Goal: Task Accomplishment & Management: Complete application form

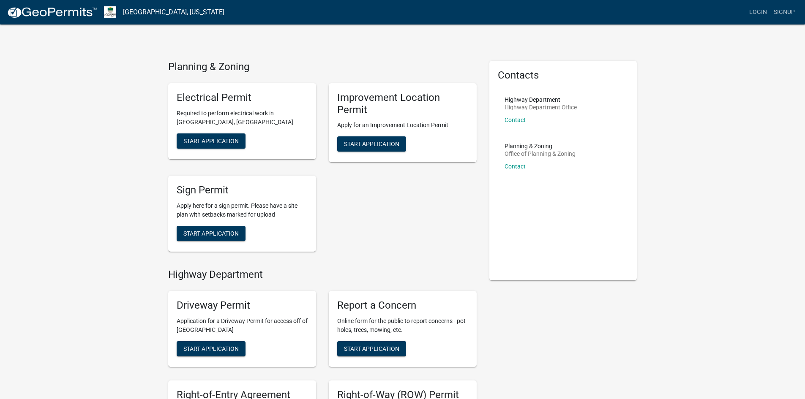
click at [142, 193] on div "Planning & Zoning Electrical Permit Required to perform electrical work in [GEO…" at bounding box center [402, 286] width 805 height 572
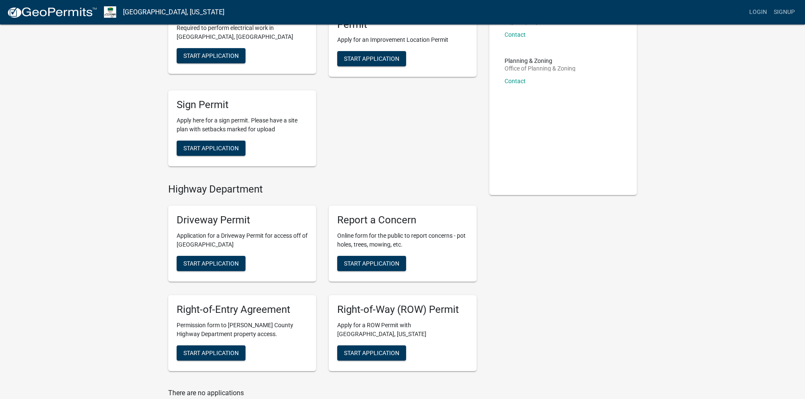
scroll to position [172, 0]
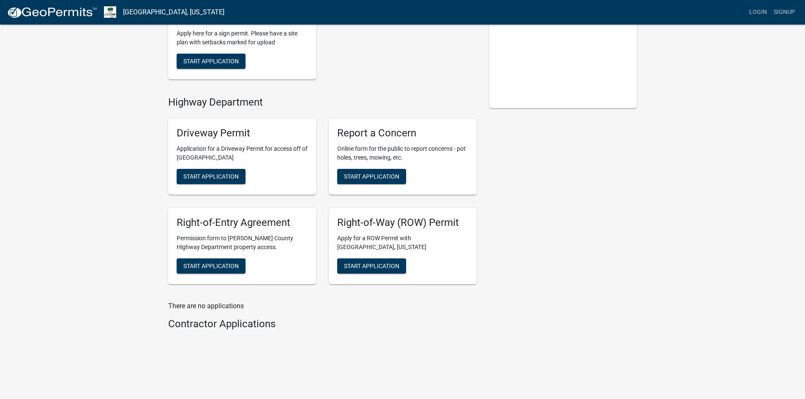
click at [224, 325] on h4 "Contractor Applications" at bounding box center [322, 324] width 309 height 12
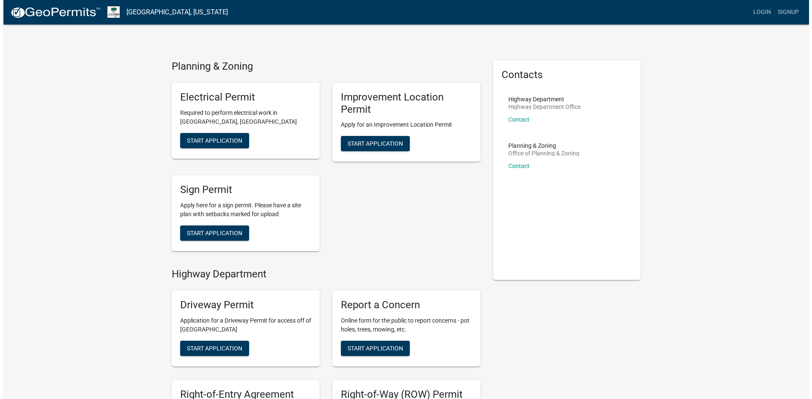
scroll to position [0, 0]
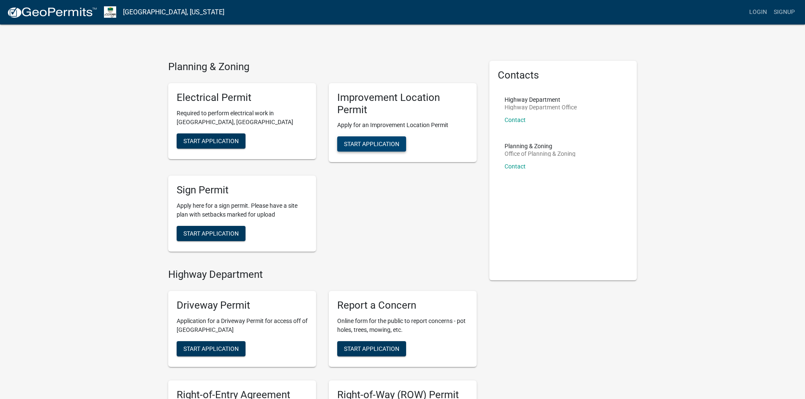
click at [366, 147] on span "Start Application" at bounding box center [371, 144] width 55 height 7
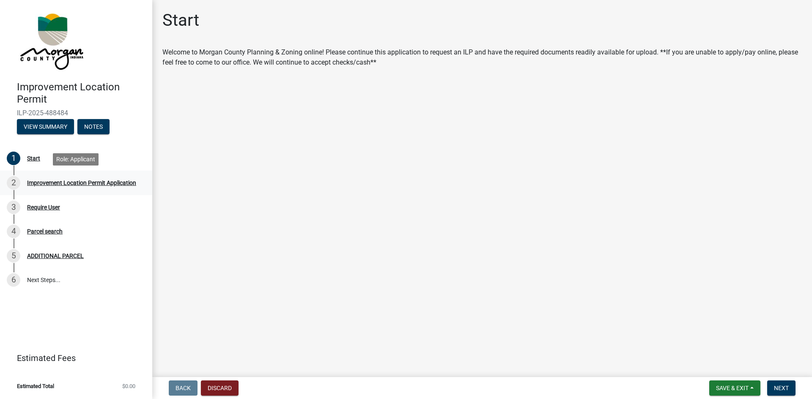
click at [61, 181] on div "Improvement Location Permit Application" at bounding box center [81, 183] width 109 height 6
click at [786, 386] on span "Next" at bounding box center [781, 388] width 15 height 7
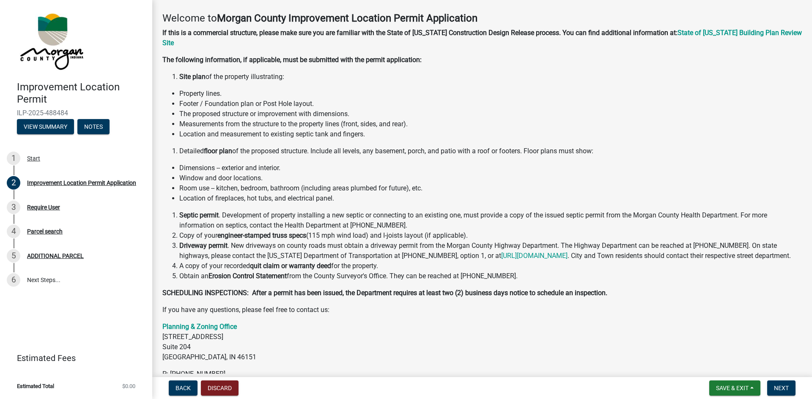
scroll to position [80, 0]
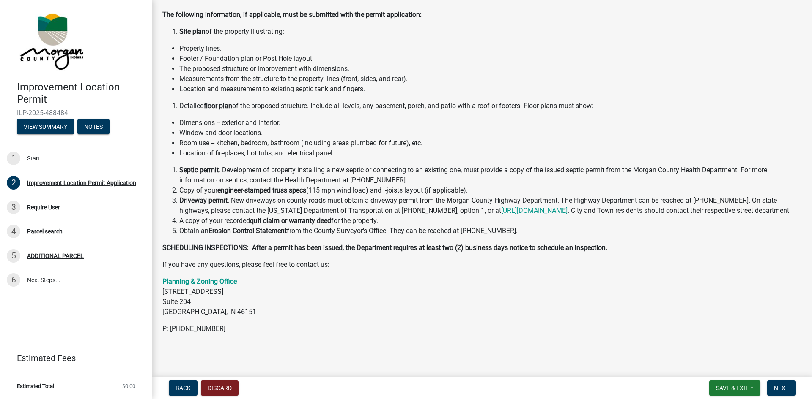
click at [421, 246] on strong "SCHEDULING INSPECTIONS: After a permit has been issued, the Department requires…" at bounding box center [384, 248] width 445 height 8
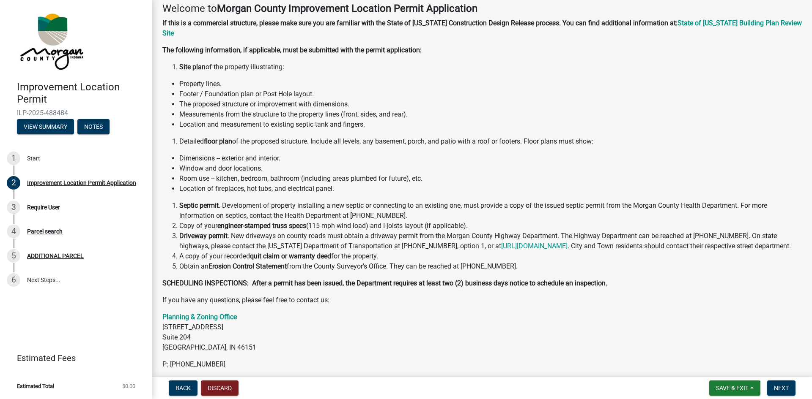
scroll to position [0, 0]
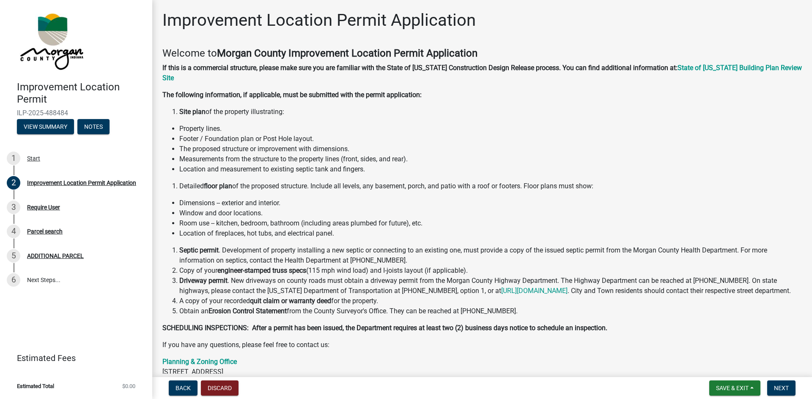
click at [470, 55] on strong "Morgan County Improvement Location Permit Application" at bounding box center [347, 53] width 260 height 12
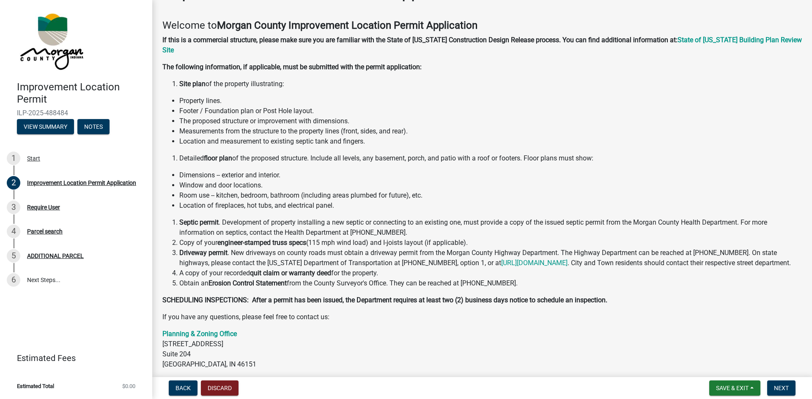
scroll to position [42, 0]
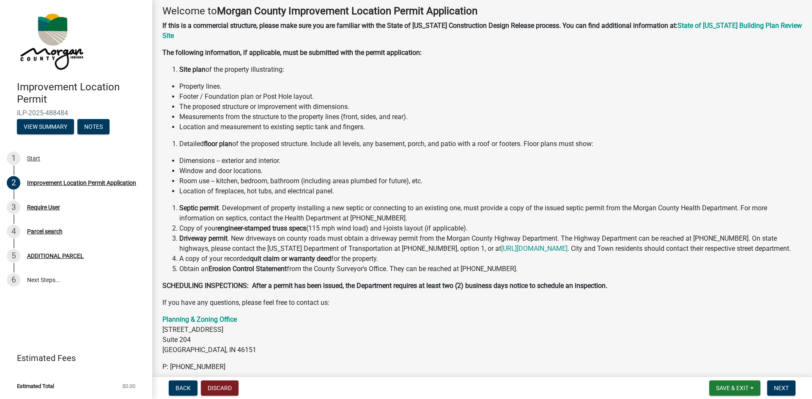
click at [299, 304] on p "If you have any questions, please feel free to contact us:" at bounding box center [481, 303] width 639 height 10
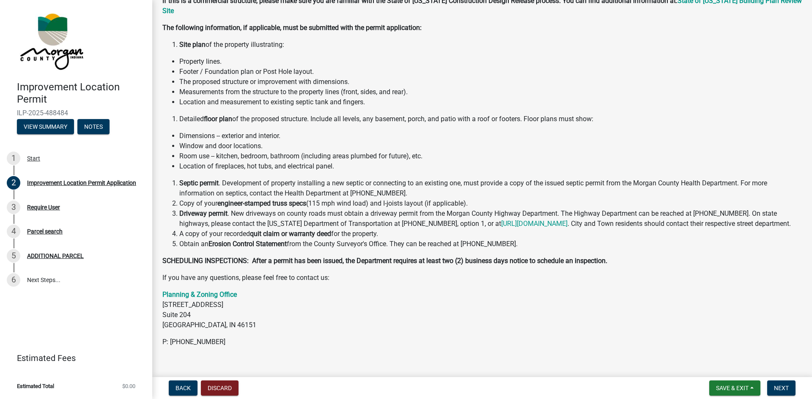
scroll to position [80, 0]
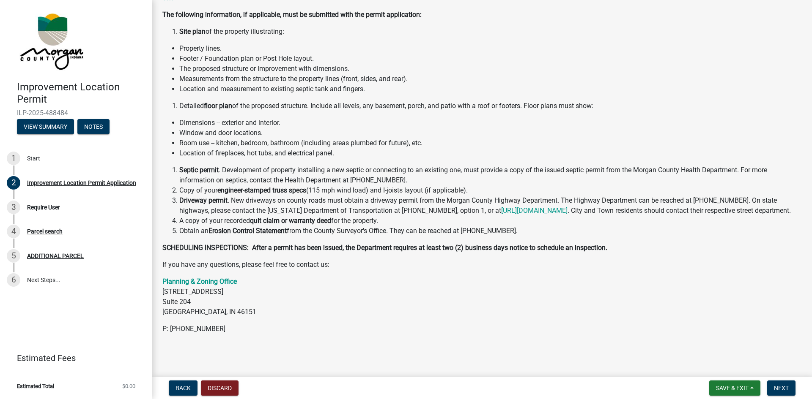
click at [333, 264] on p "If you have any questions, please feel free to contact us:" at bounding box center [481, 265] width 639 height 10
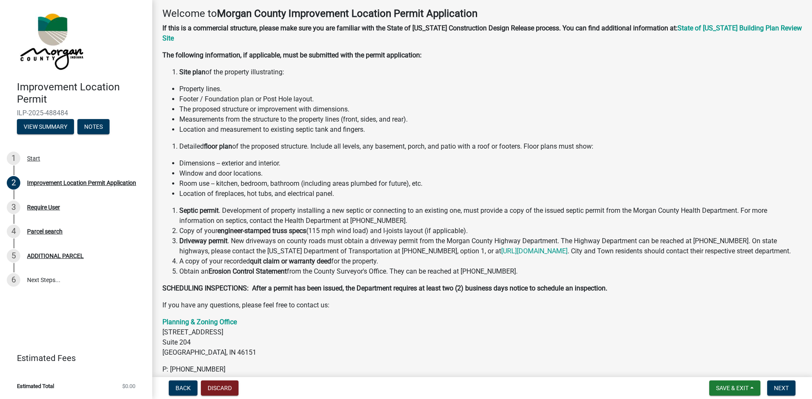
scroll to position [0, 0]
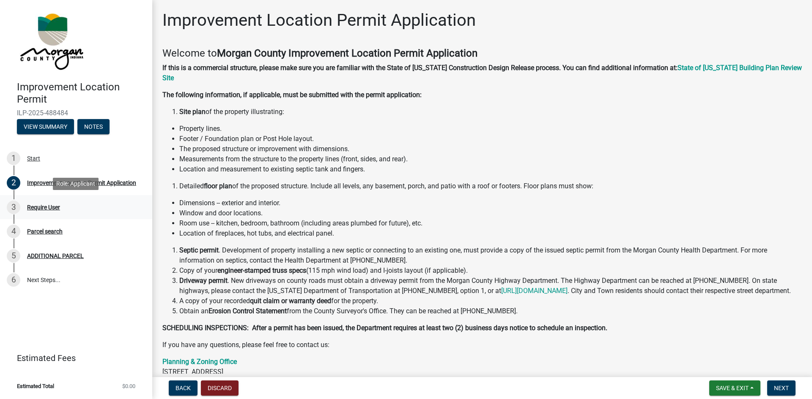
click at [34, 210] on div "Require User" at bounding box center [43, 208] width 33 height 6
click at [790, 393] on button "Next" at bounding box center [781, 388] width 28 height 15
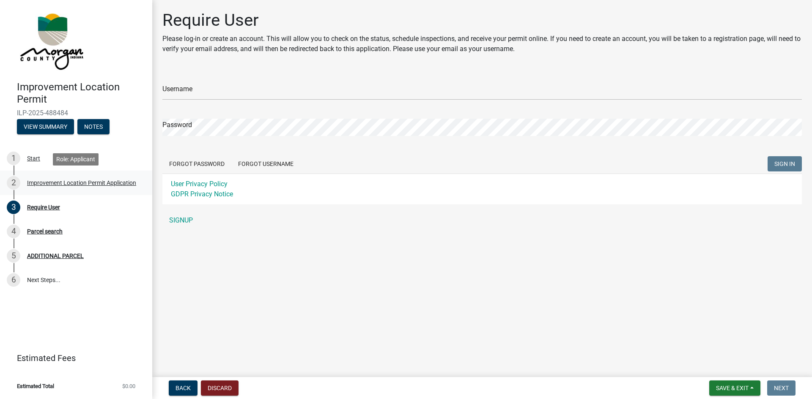
click at [57, 180] on div "Improvement Location Permit Application" at bounding box center [81, 183] width 109 height 6
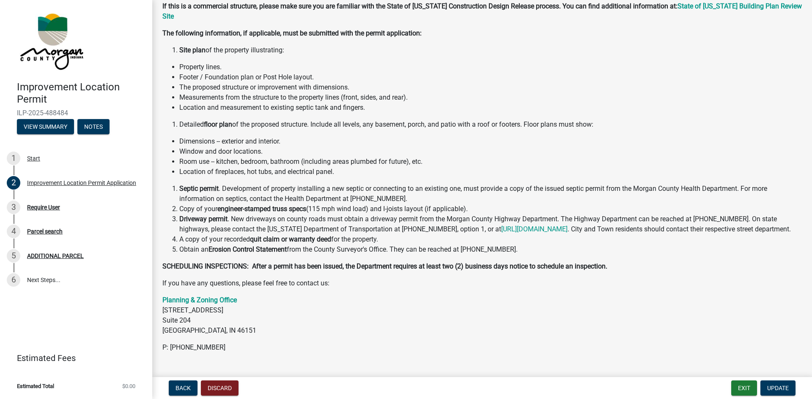
scroll to position [80, 0]
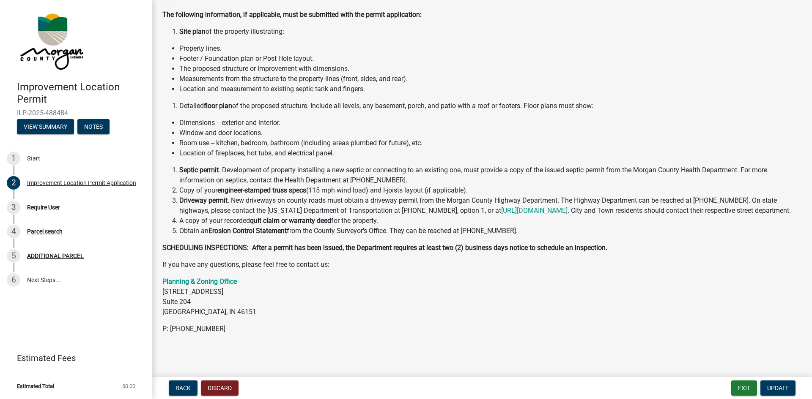
click at [674, 202] on li "Driveway permit . New driveways on county roads must obtain a driveway permit f…" at bounding box center [490, 206] width 622 height 20
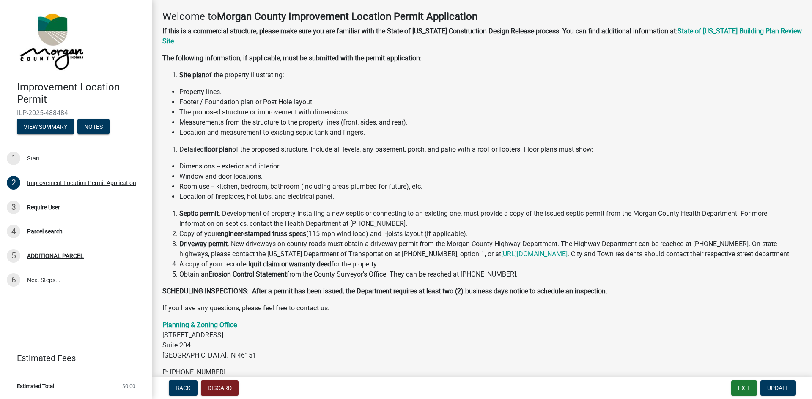
scroll to position [0, 0]
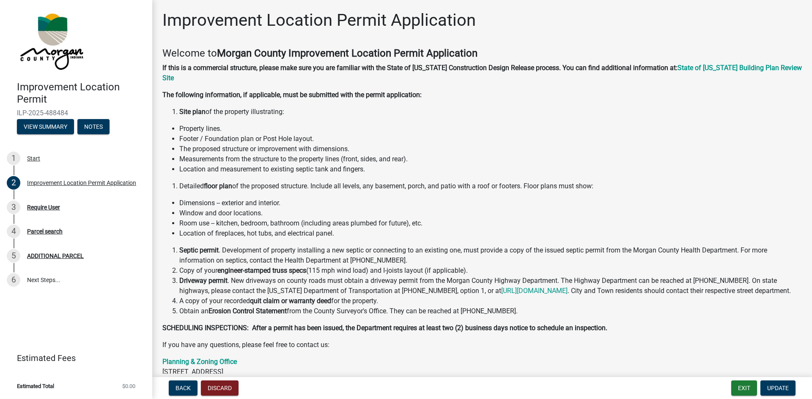
click at [219, 219] on li "Room use -- kitchen, bedroom, bathroom (including areas plumbed for future), et…" at bounding box center [490, 224] width 622 height 10
click at [245, 134] on li "Footer / Foundation plan or Post Hole layout." at bounding box center [490, 139] width 622 height 10
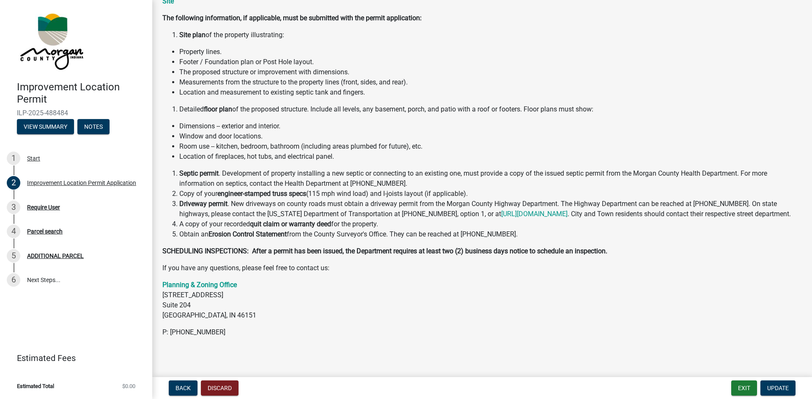
scroll to position [80, 0]
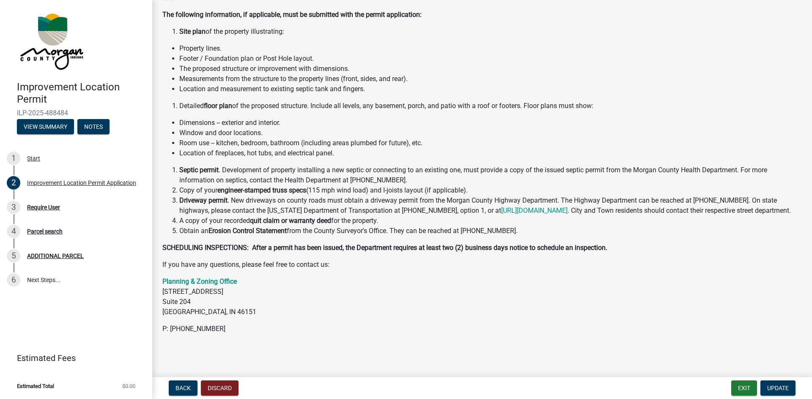
click at [407, 259] on div "Welcome to [GEOGRAPHIC_DATA] Improvement Location Permit Application If this is…" at bounding box center [481, 150] width 639 height 367
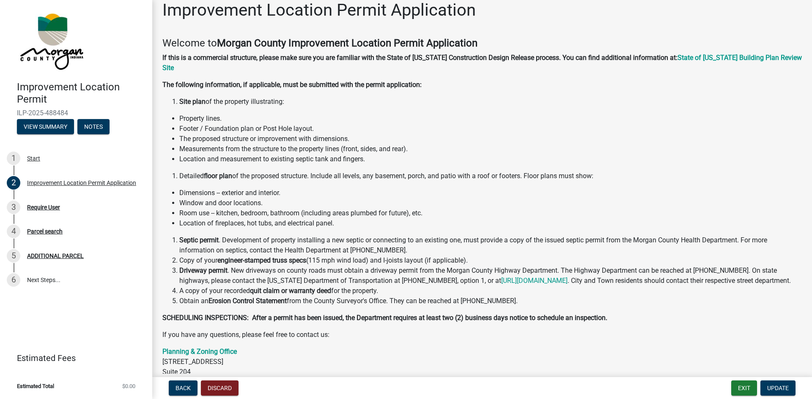
scroll to position [0, 0]
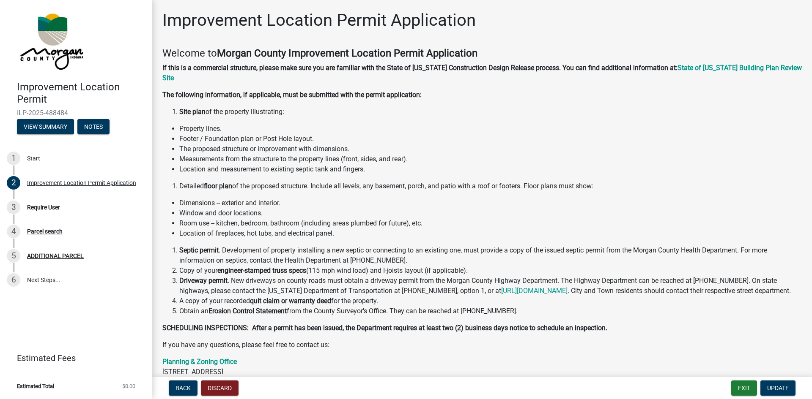
click at [433, 68] on strong "If this is a commercial structure, please make sure you are familiar with the S…" at bounding box center [419, 68] width 515 height 8
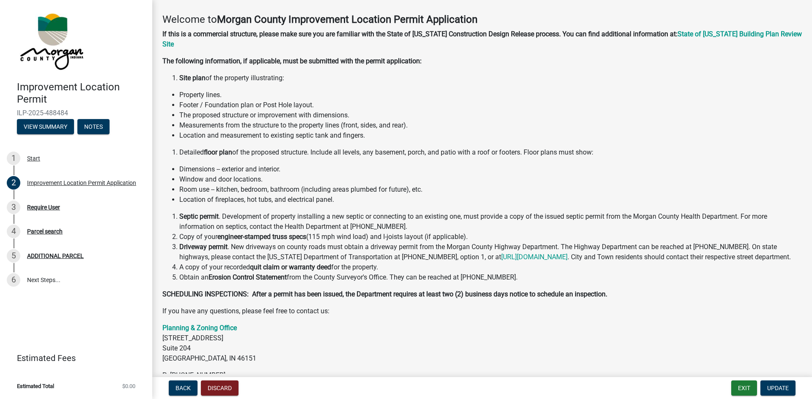
scroll to position [80, 0]
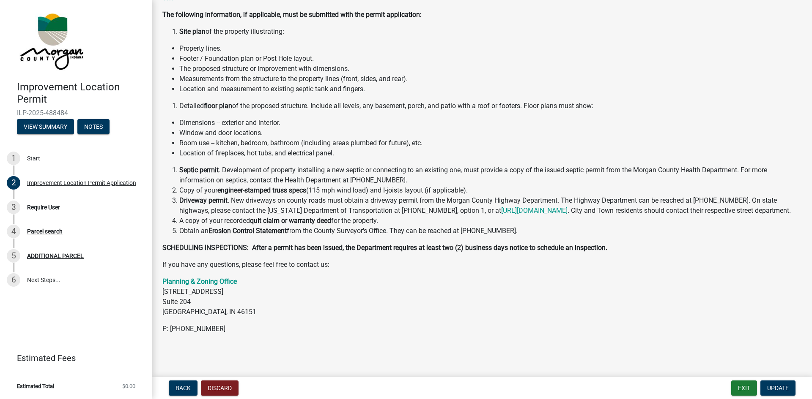
click at [589, 271] on div "Welcome to [GEOGRAPHIC_DATA] Improvement Location Permit Application If this is…" at bounding box center [481, 150] width 639 height 367
click at [578, 268] on p "If you have any questions, please feel free to contact us:" at bounding box center [481, 265] width 639 height 10
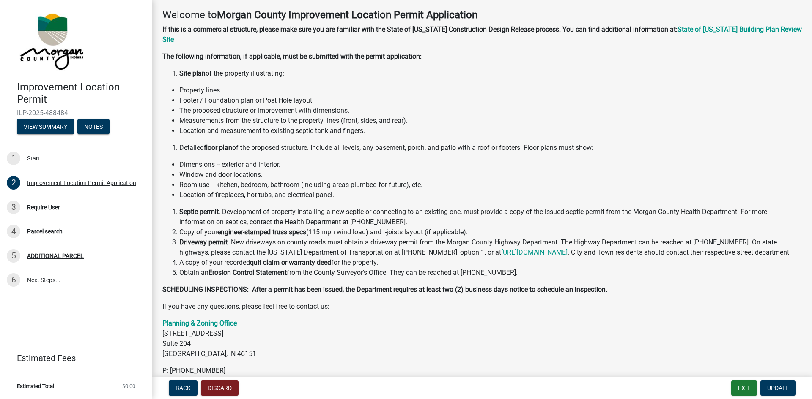
scroll to position [38, 0]
click at [343, 143] on li "Detailed floor plan of the proposed structure. Include all levels, any basement…" at bounding box center [490, 148] width 622 height 10
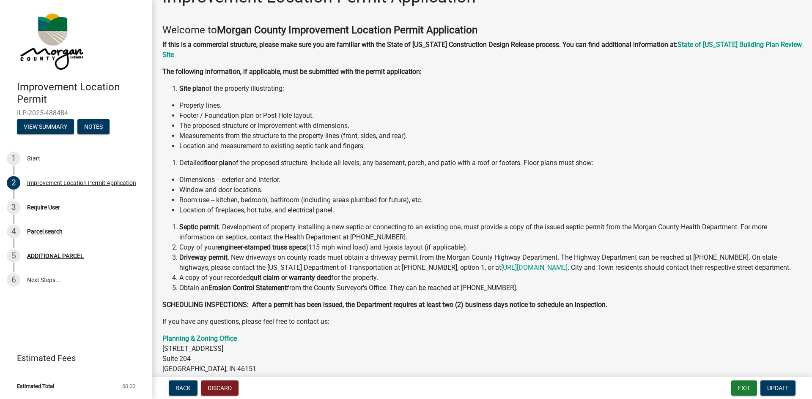
scroll to position [42, 0]
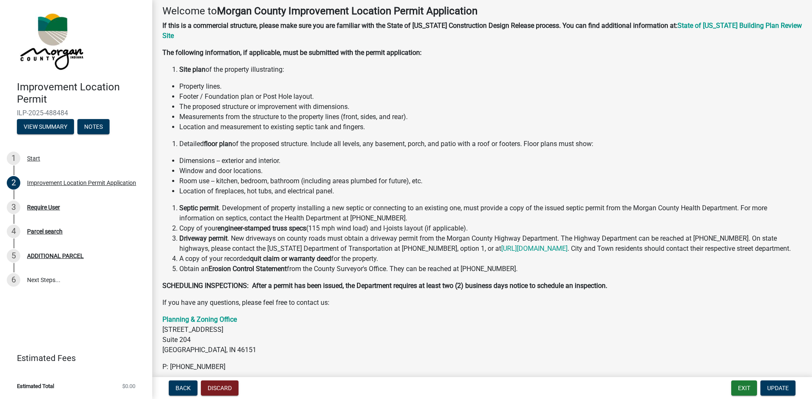
click at [509, 323] on p "Planning & Zoning Office [STREET_ADDRESS]" at bounding box center [481, 335] width 639 height 41
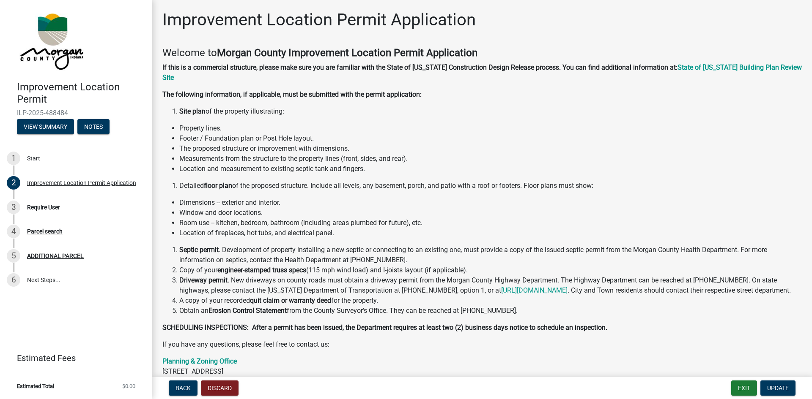
scroll to position [0, 0]
click at [675, 107] on div "Welcome to [GEOGRAPHIC_DATA] Improvement Location Permit Application If this is…" at bounding box center [481, 230] width 639 height 367
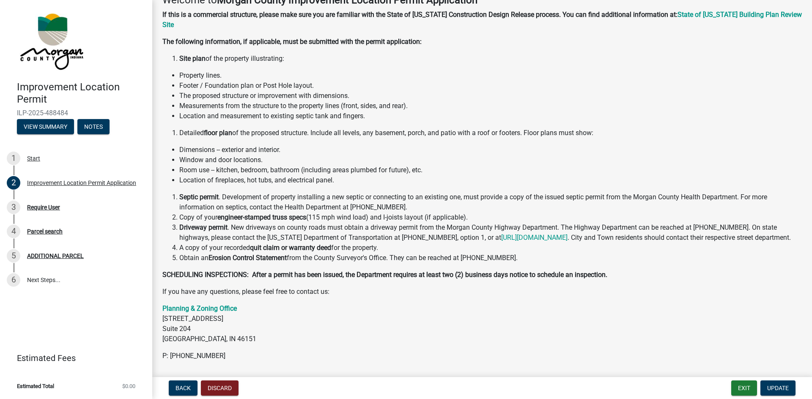
scroll to position [38, 0]
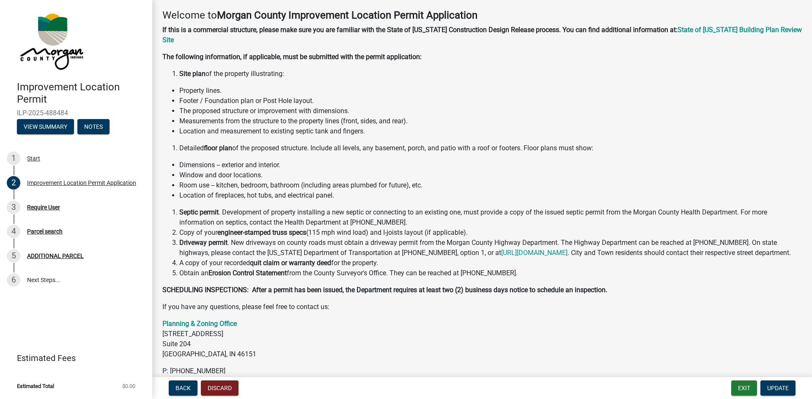
click at [287, 53] on strong "The following information, if applicable, must be submitted with the permit app…" at bounding box center [291, 57] width 259 height 8
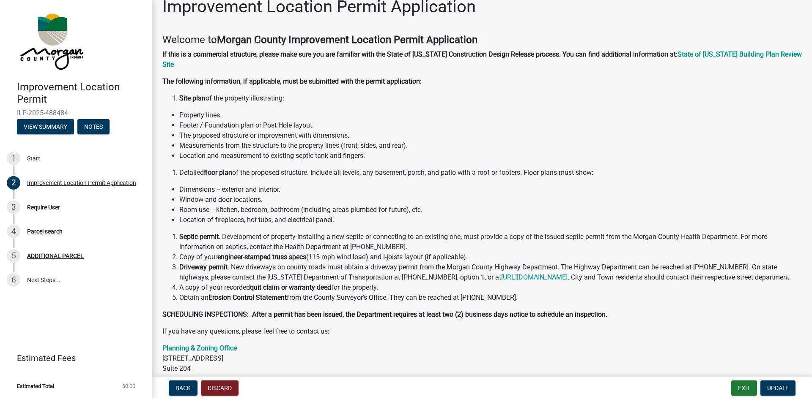
scroll to position [0, 0]
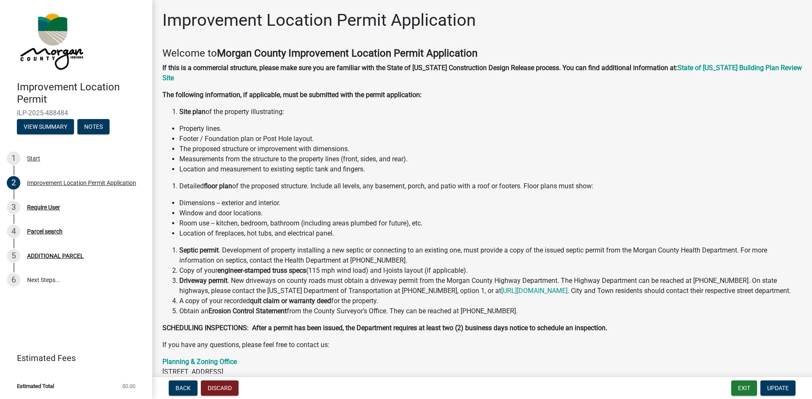
click at [690, 154] on li "Measurements from the structure to the property lines (front, sides, and rear)." at bounding box center [490, 159] width 622 height 10
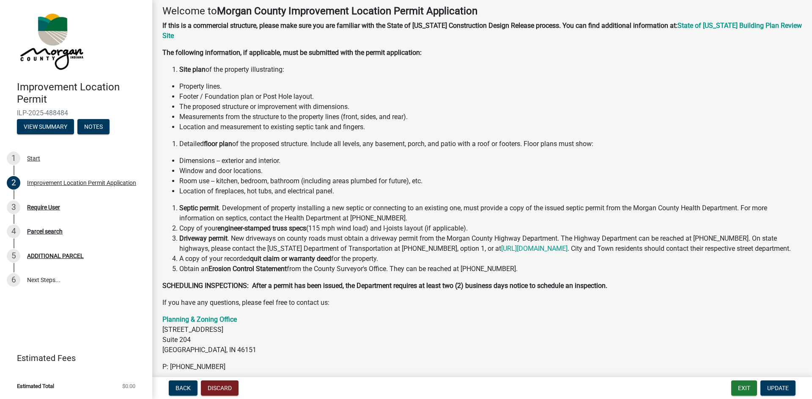
click at [671, 303] on p "If you have any questions, please feel free to contact us:" at bounding box center [481, 303] width 639 height 10
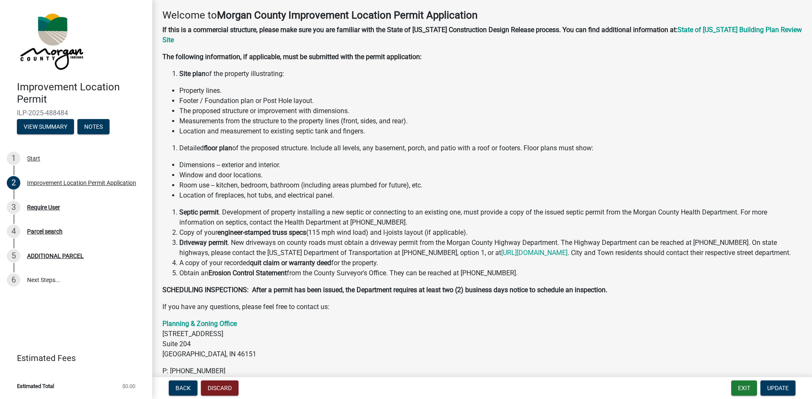
scroll to position [0, 0]
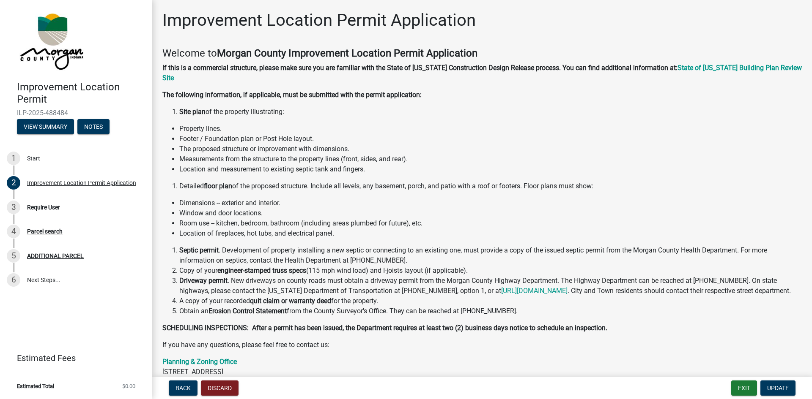
click at [720, 308] on li "Obtain an Erosion Control Statement from the County Surveyor's Office. They can…" at bounding box center [490, 311] width 622 height 10
click at [37, 126] on button "View Summary" at bounding box center [45, 126] width 57 height 15
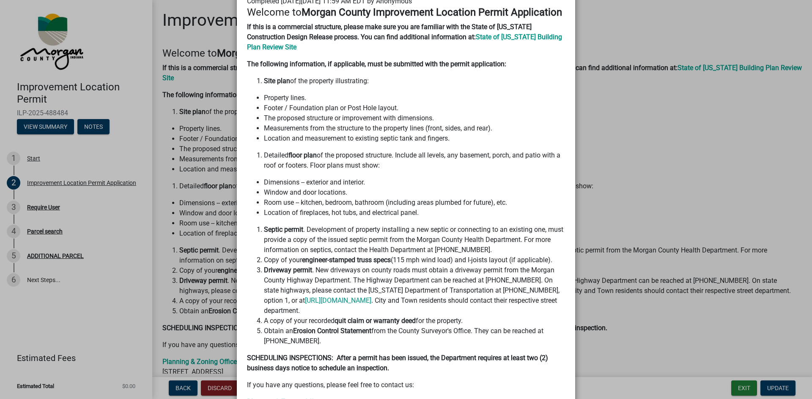
scroll to position [202, 0]
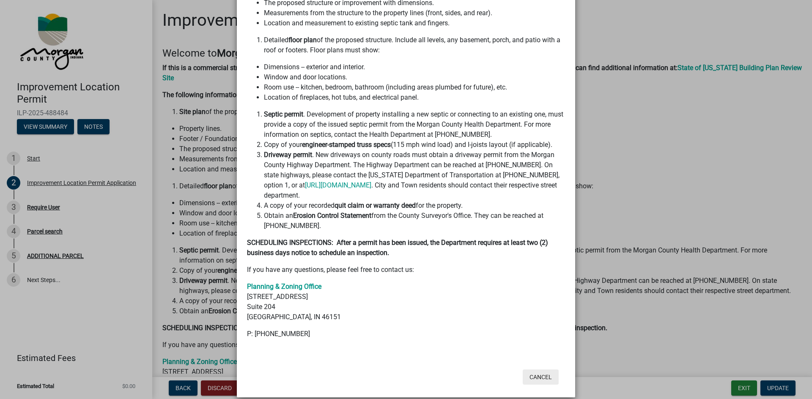
click at [547, 370] on button "Cancel" at bounding box center [541, 377] width 36 height 15
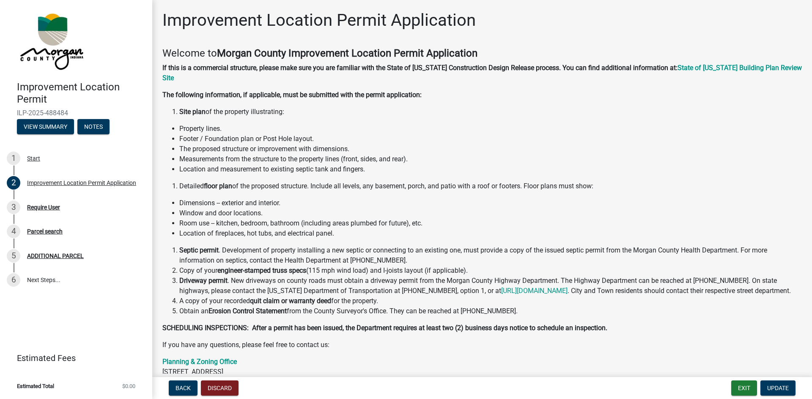
click at [597, 229] on div "Welcome to [GEOGRAPHIC_DATA] Improvement Location Permit Application If this is…" at bounding box center [481, 230] width 639 height 367
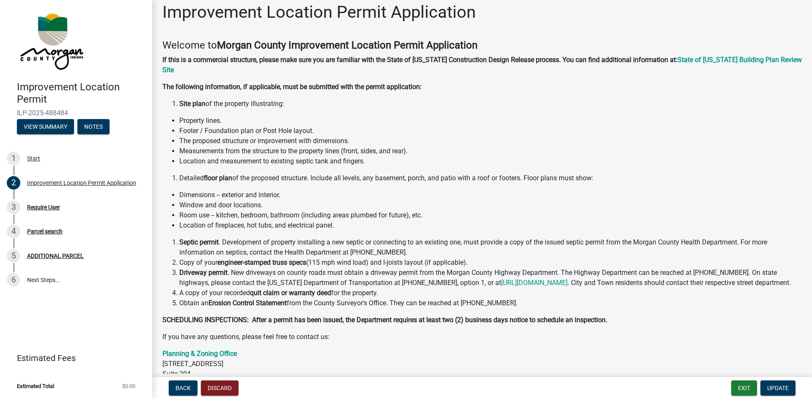
scroll to position [0, 0]
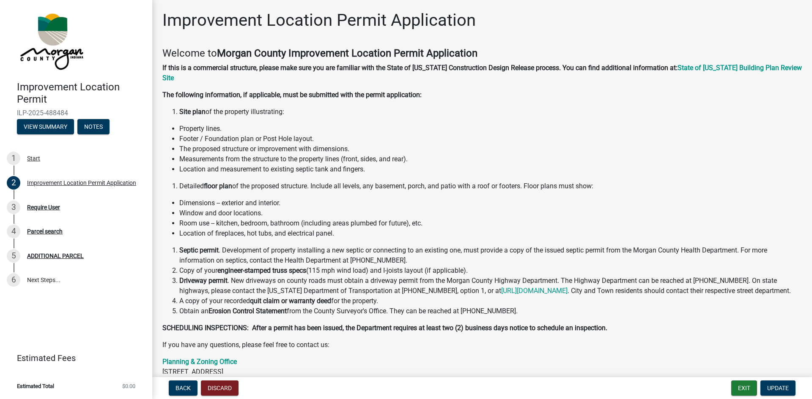
click at [431, 107] on li "Site plan of the property illustrating:" at bounding box center [490, 112] width 622 height 10
click at [741, 389] on button "Exit" at bounding box center [744, 388] width 26 height 15
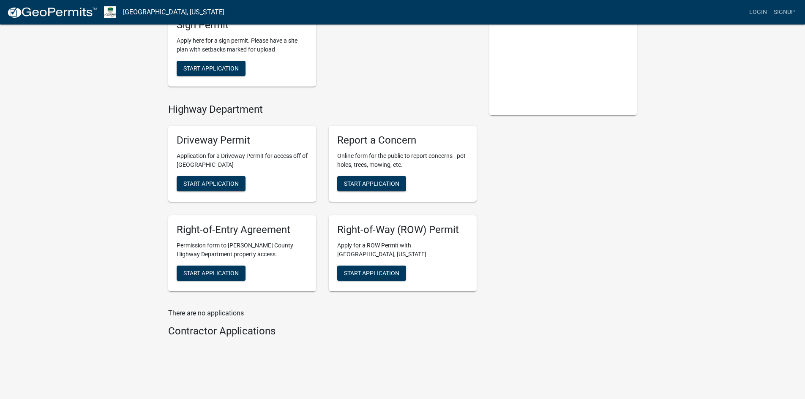
scroll to position [169, 0]
